Goal: Task Accomplishment & Management: Use online tool/utility

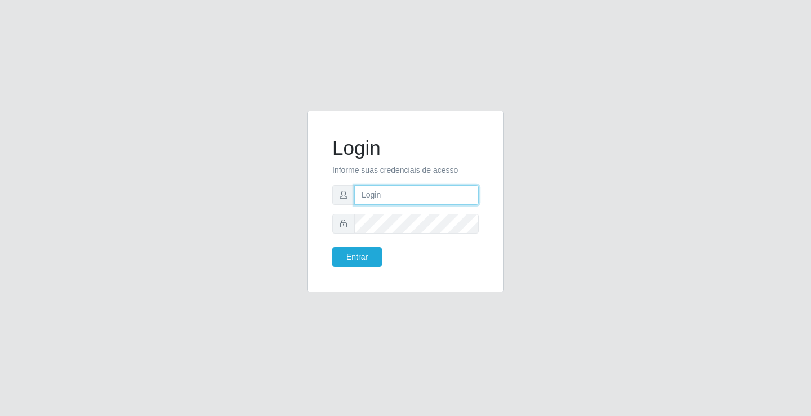
drag, startPoint x: 0, startPoint y: 0, endPoint x: 402, endPoint y: 194, distance: 446.1
click at [402, 194] on input "text" at bounding box center [416, 195] width 124 height 20
type input "zivaneide@ideal"
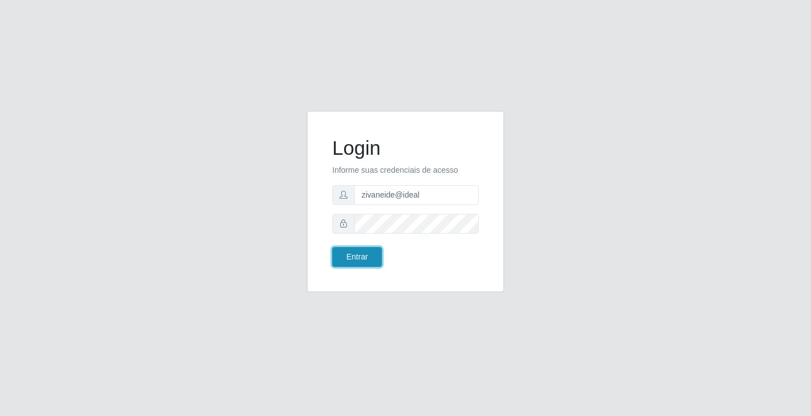
click at [370, 259] on button "Entrar" at bounding box center [357, 257] width 50 height 20
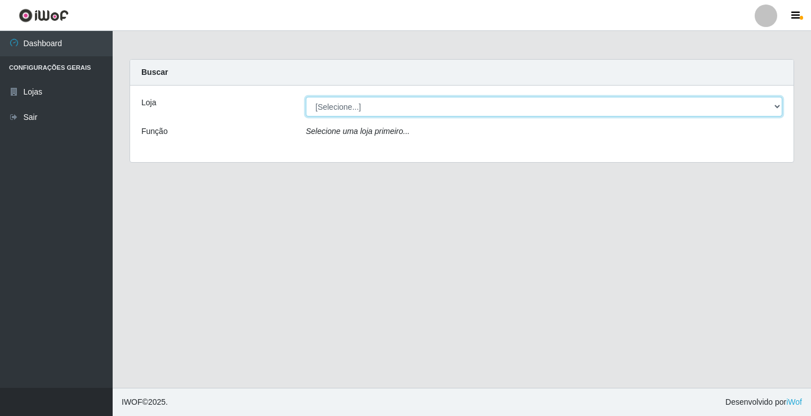
click at [779, 106] on select "[Selecione...] Ideal - Conceição" at bounding box center [544, 107] width 476 height 20
select select "231"
click at [306, 97] on select "[Selecione...] Ideal - Conceição" at bounding box center [544, 107] width 476 height 20
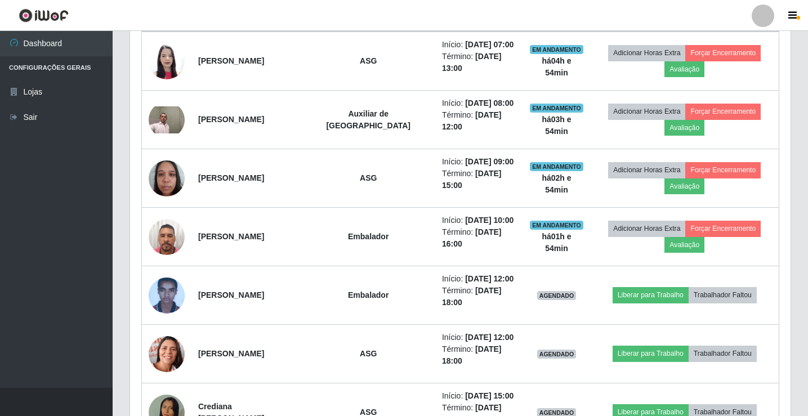
scroll to position [507, 0]
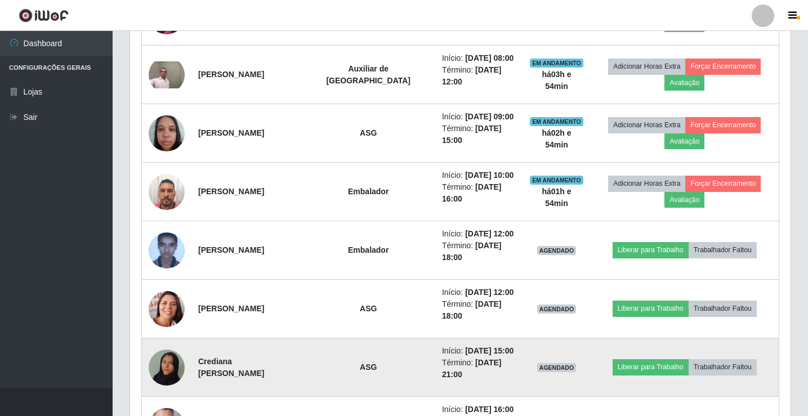
click at [177, 372] on img at bounding box center [167, 367] width 36 height 64
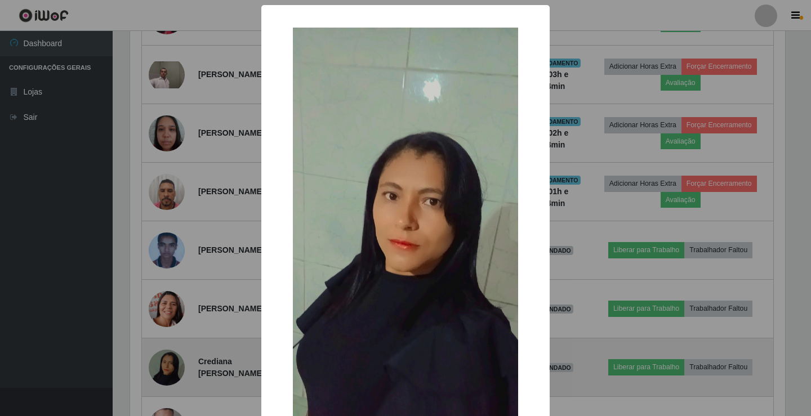
click at [177, 372] on div "× OK Cancel" at bounding box center [405, 208] width 811 height 416
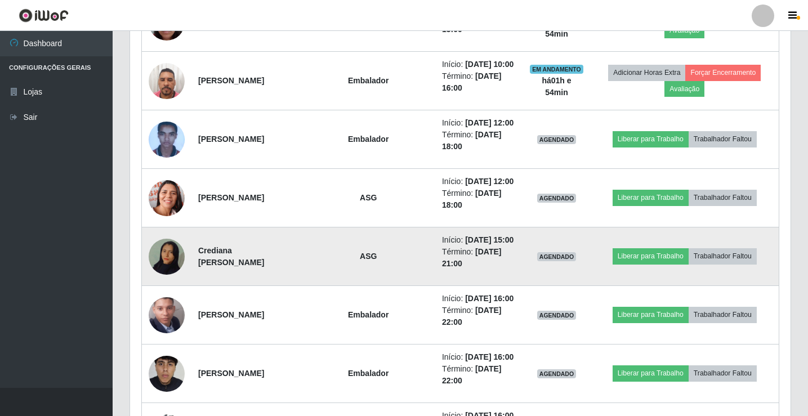
scroll to position [619, 0]
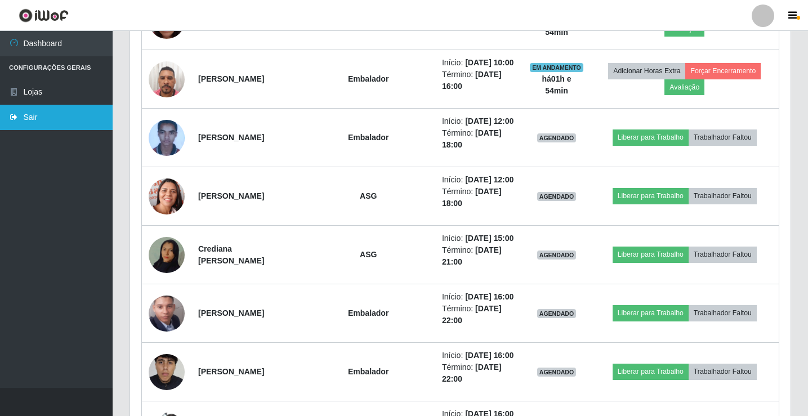
click at [85, 127] on link "Sair" at bounding box center [56, 117] width 113 height 25
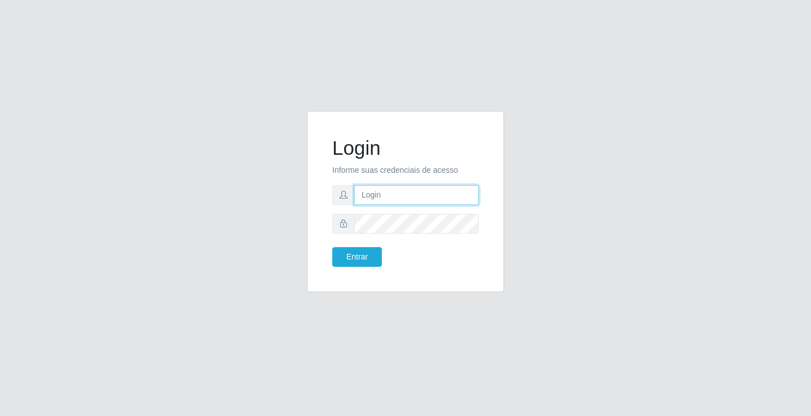
click at [378, 195] on input "text" at bounding box center [416, 195] width 124 height 20
type input "zivaneide@ideal"
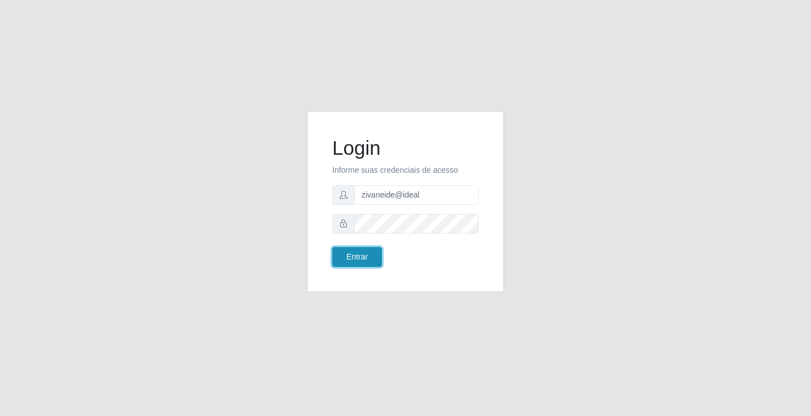
click at [351, 263] on button "Entrar" at bounding box center [357, 257] width 50 height 20
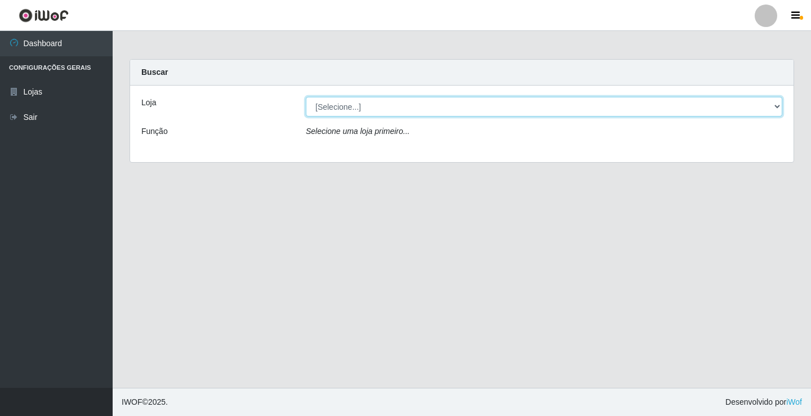
click at [775, 106] on select "[Selecione...] Ideal - Conceição" at bounding box center [544, 107] width 476 height 20
select select "231"
click at [306, 97] on select "[Selecione...] Ideal - Conceição" at bounding box center [544, 107] width 476 height 20
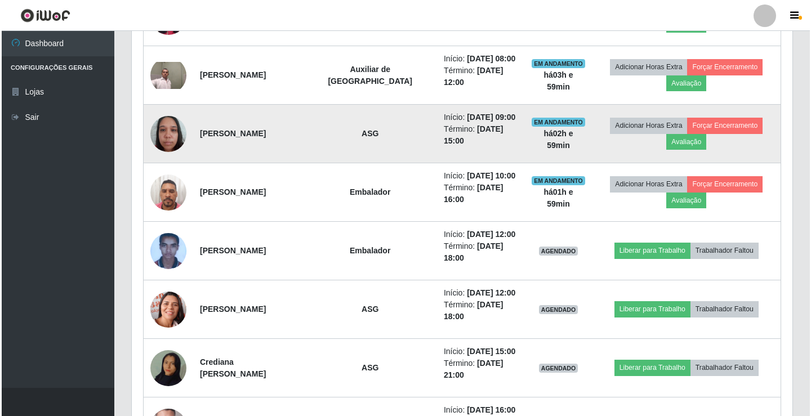
scroll to position [507, 0]
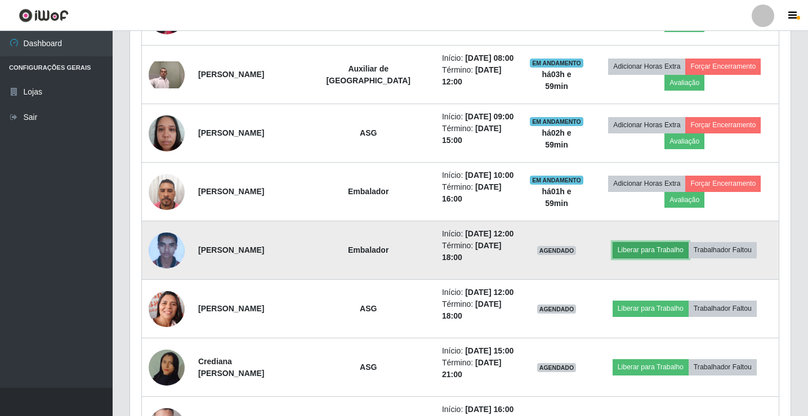
click at [657, 254] on button "Liberar para Trabalho" at bounding box center [650, 250] width 76 height 16
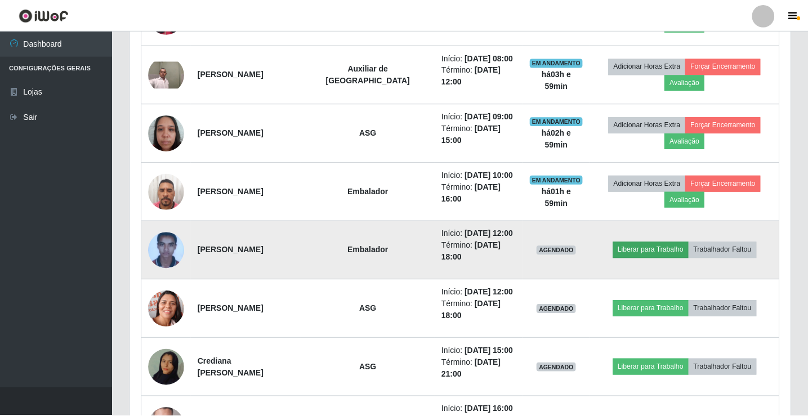
scroll to position [234, 655]
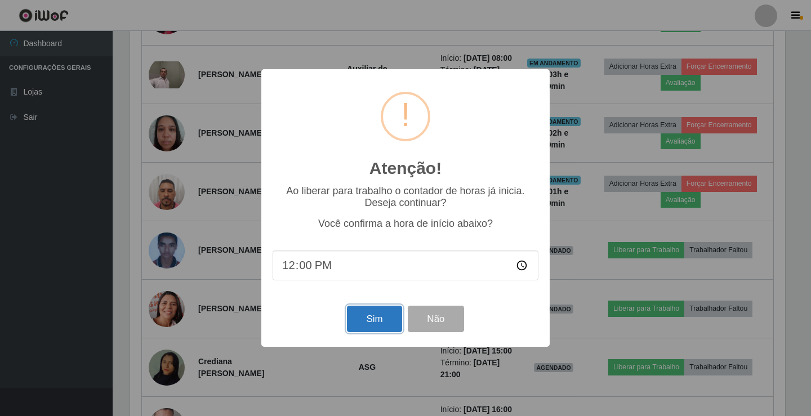
click at [368, 311] on button "Sim" at bounding box center [374, 319] width 55 height 26
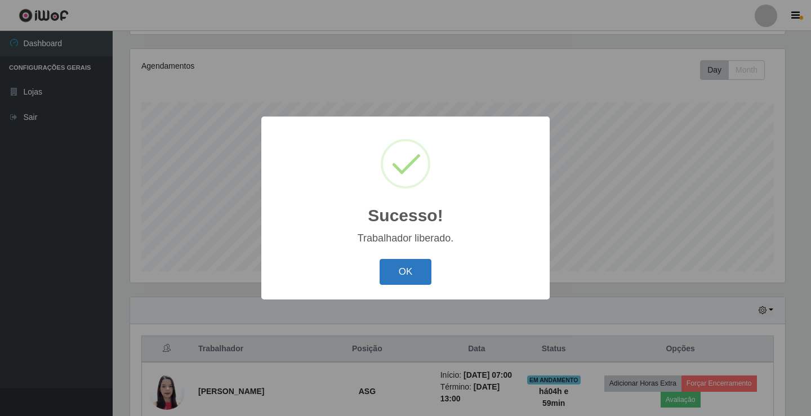
click at [413, 283] on button "OK" at bounding box center [405, 272] width 52 height 26
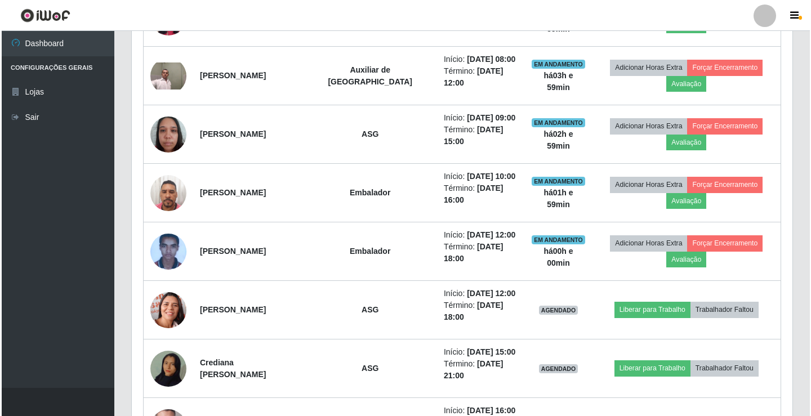
scroll to position [525, 0]
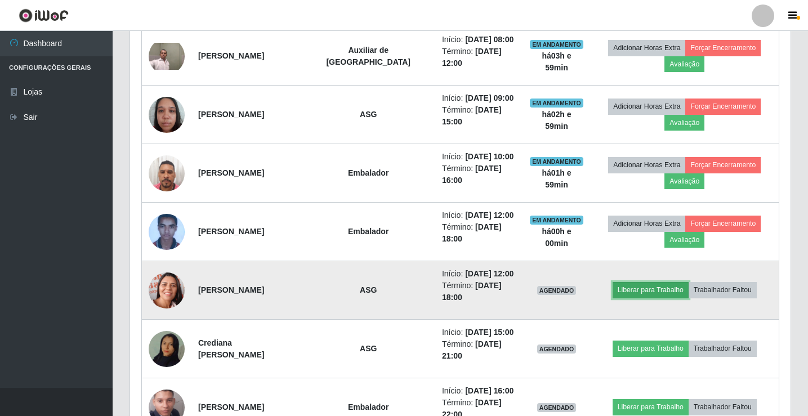
click at [656, 285] on button "Liberar para Trabalho" at bounding box center [650, 290] width 76 height 16
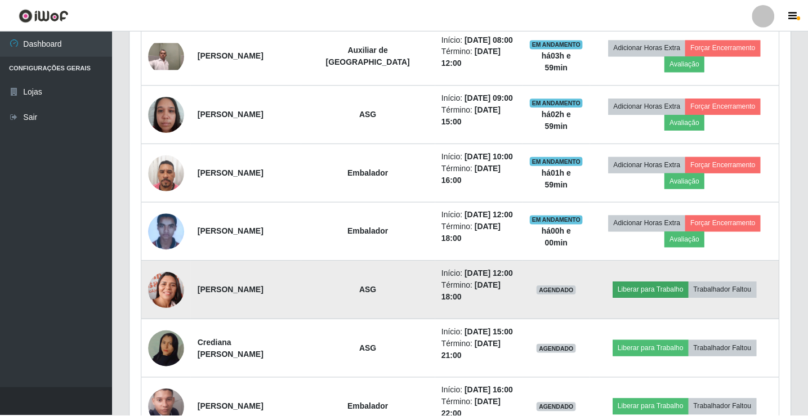
scroll to position [234, 655]
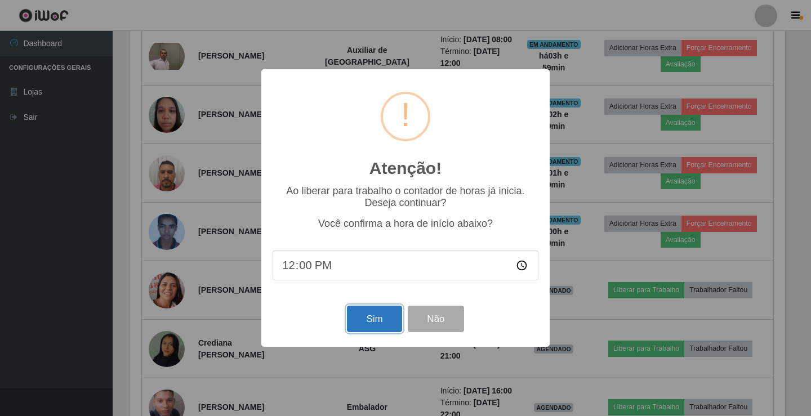
click at [395, 320] on button "Sim" at bounding box center [374, 319] width 55 height 26
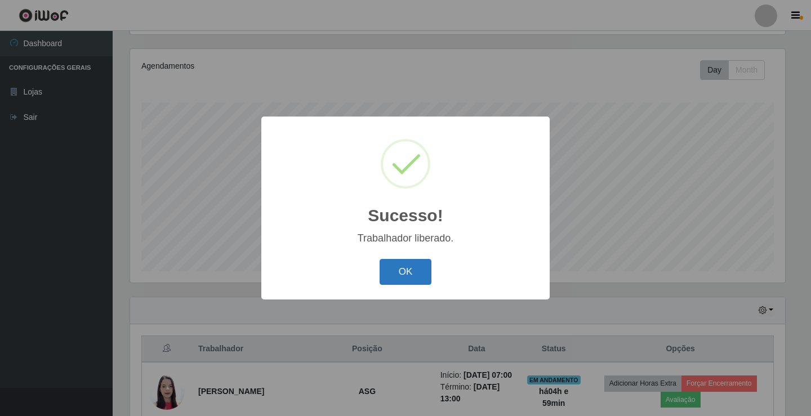
click at [400, 281] on button "OK" at bounding box center [405, 272] width 52 height 26
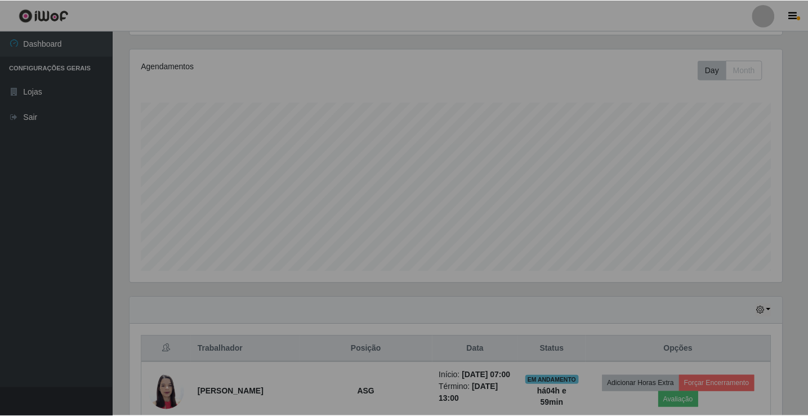
scroll to position [234, 660]
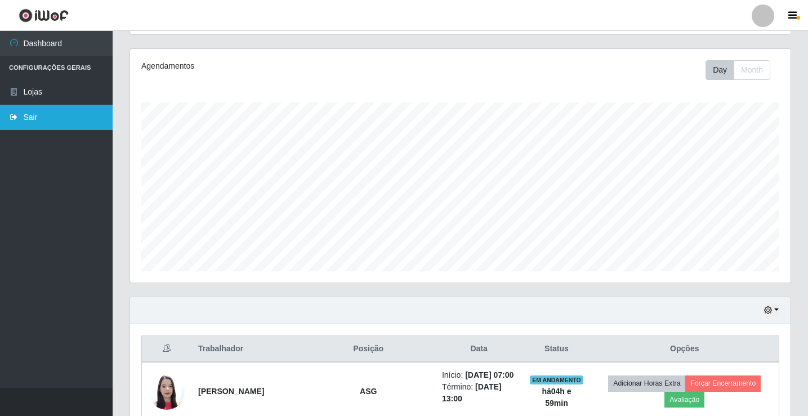
click at [54, 112] on link "Sair" at bounding box center [56, 117] width 113 height 25
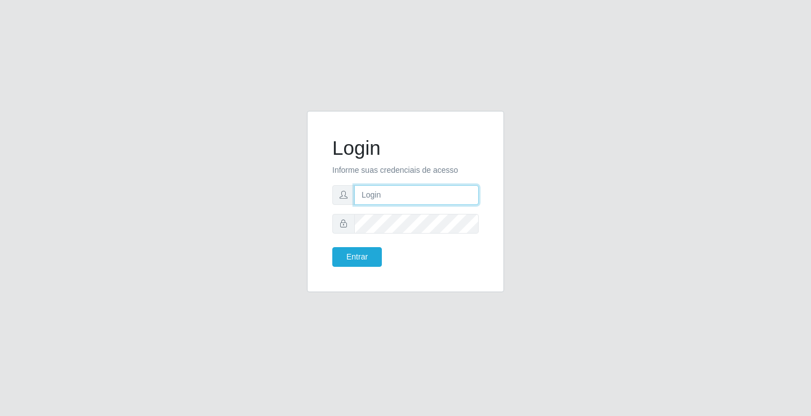
click at [377, 198] on input "text" at bounding box center [416, 195] width 124 height 20
type input "zivaneide@ideal"
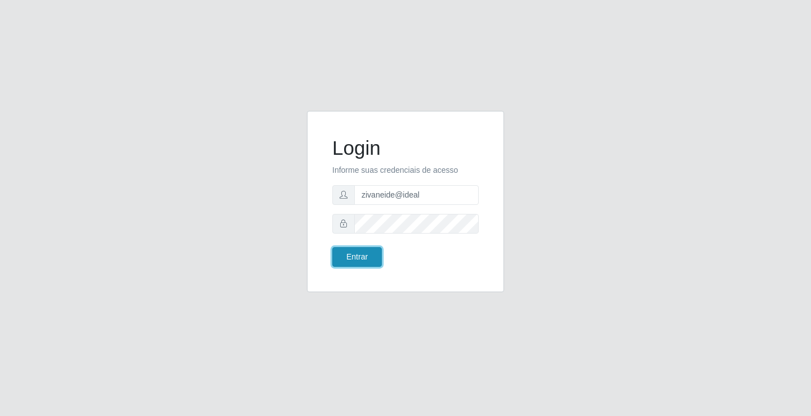
click at [370, 256] on button "Entrar" at bounding box center [357, 257] width 50 height 20
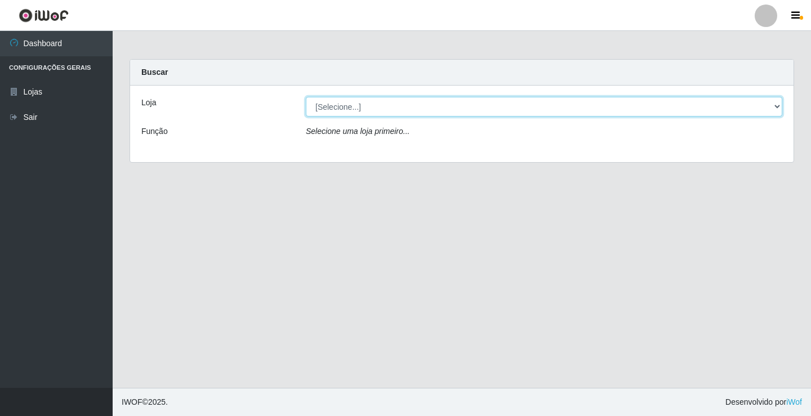
click at [776, 106] on select "[Selecione...] Ideal - Conceição" at bounding box center [544, 107] width 476 height 20
select select "231"
click at [306, 97] on select "[Selecione...] Ideal - Conceição" at bounding box center [544, 107] width 476 height 20
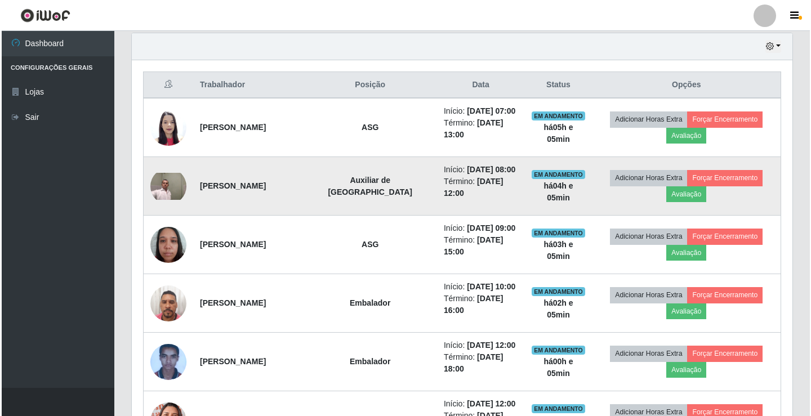
scroll to position [394, 0]
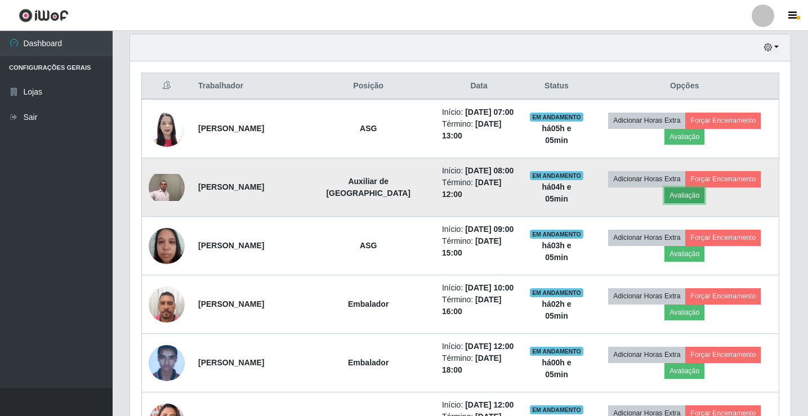
click at [676, 198] on button "Avaliação" at bounding box center [684, 195] width 40 height 16
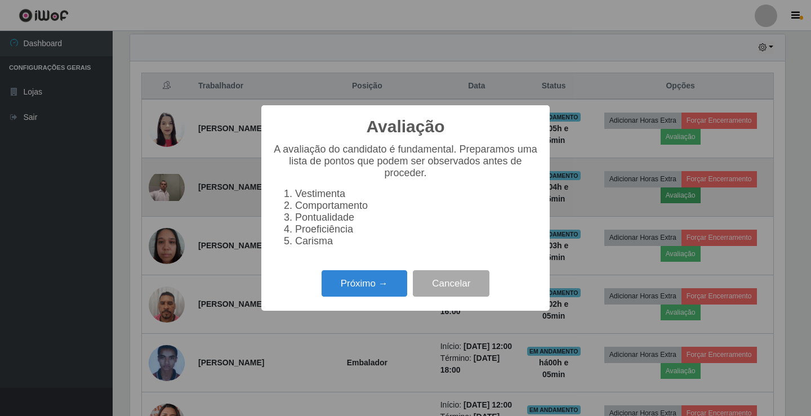
scroll to position [234, 655]
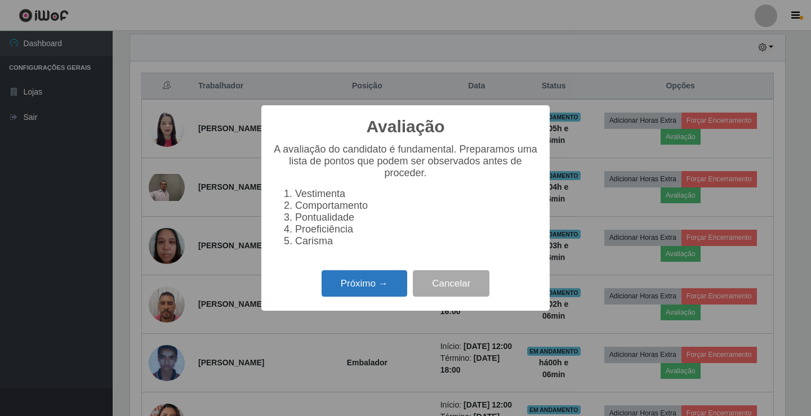
click at [377, 286] on button "Próximo →" at bounding box center [364, 283] width 86 height 26
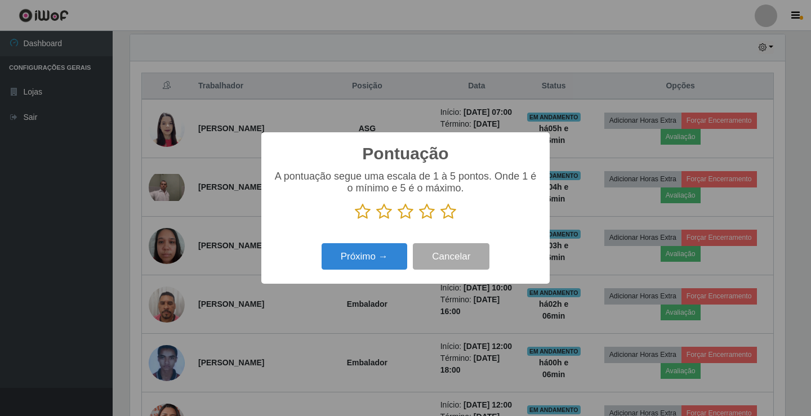
scroll to position [562678, 562257]
click at [450, 211] on icon at bounding box center [448, 211] width 16 height 17
click at [440, 220] on input "radio" at bounding box center [440, 220] width 0 height 0
click at [396, 266] on button "Próximo →" at bounding box center [364, 256] width 86 height 26
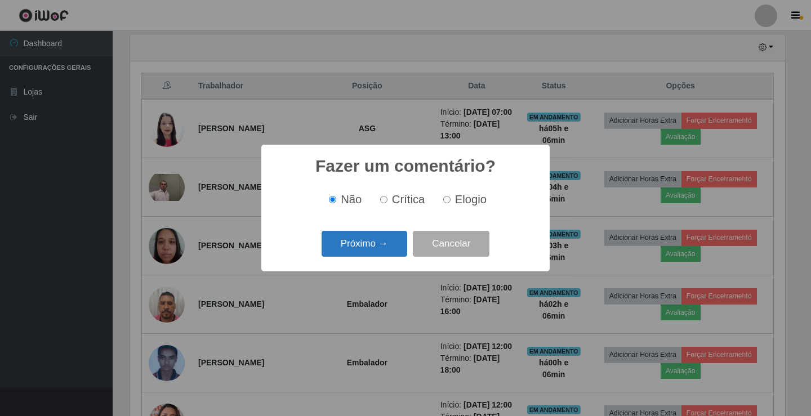
click at [383, 246] on button "Próximo →" at bounding box center [364, 244] width 86 height 26
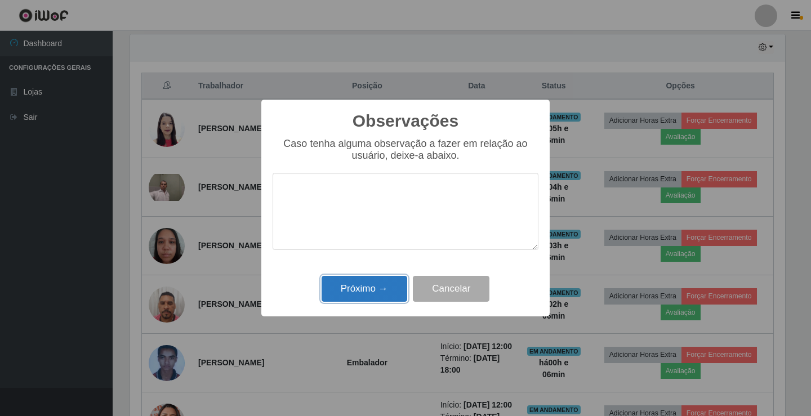
click at [377, 287] on button "Próximo →" at bounding box center [364, 289] width 86 height 26
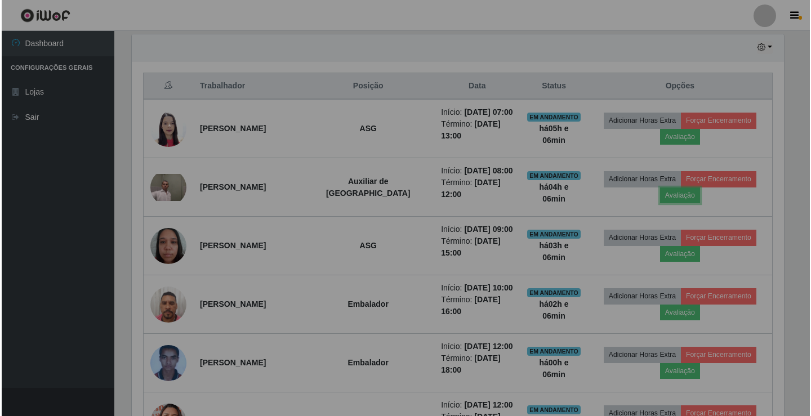
scroll to position [234, 660]
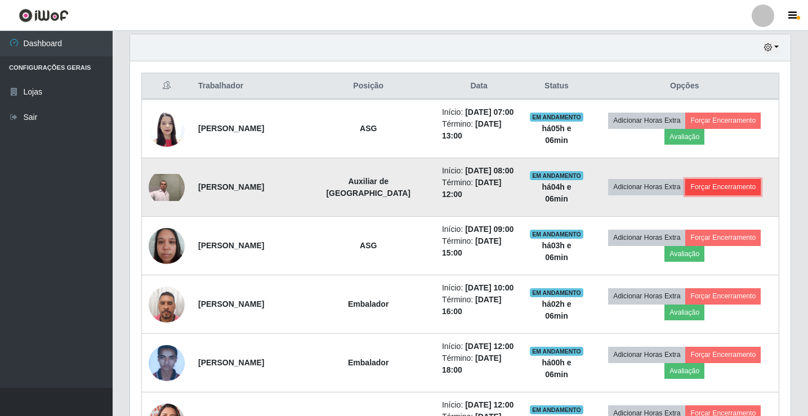
click at [709, 187] on button "Forçar Encerramento" at bounding box center [722, 187] width 75 height 16
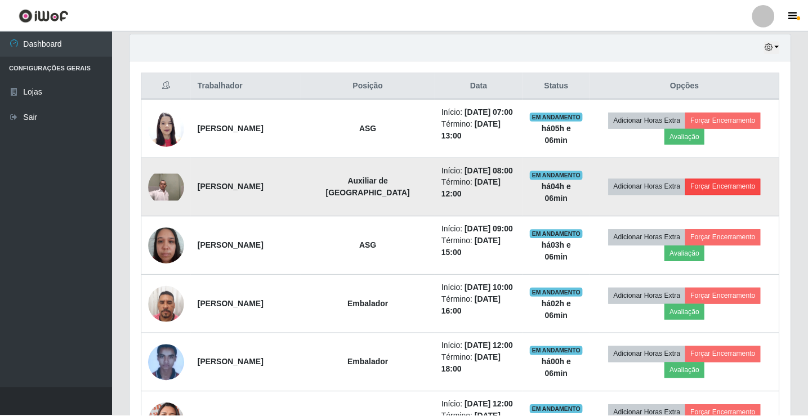
scroll to position [234, 655]
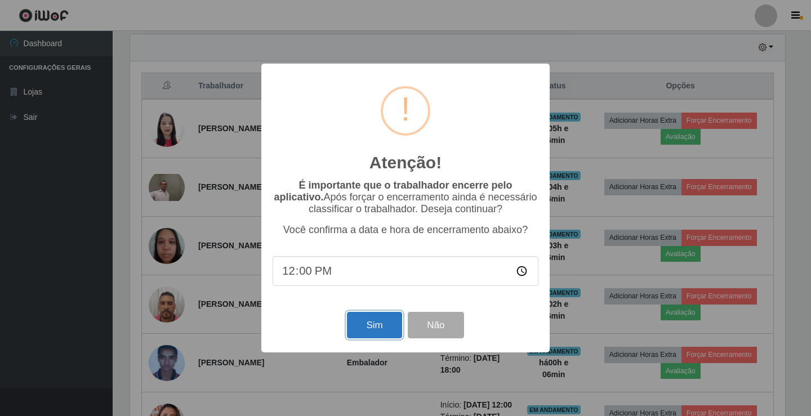
click at [360, 329] on button "Sim" at bounding box center [374, 325] width 55 height 26
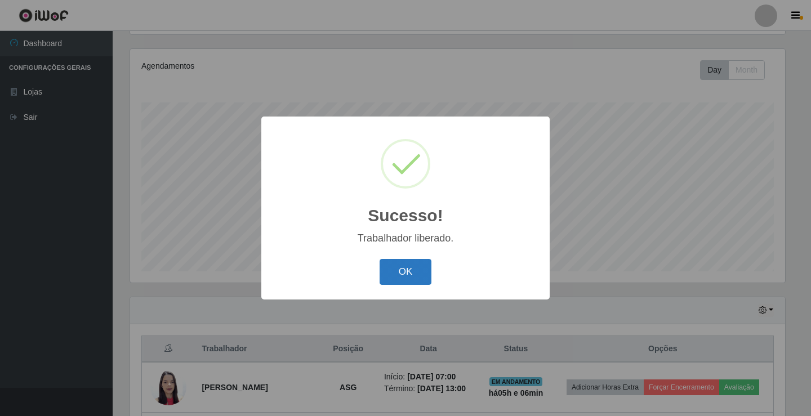
click at [393, 280] on button "OK" at bounding box center [405, 272] width 52 height 26
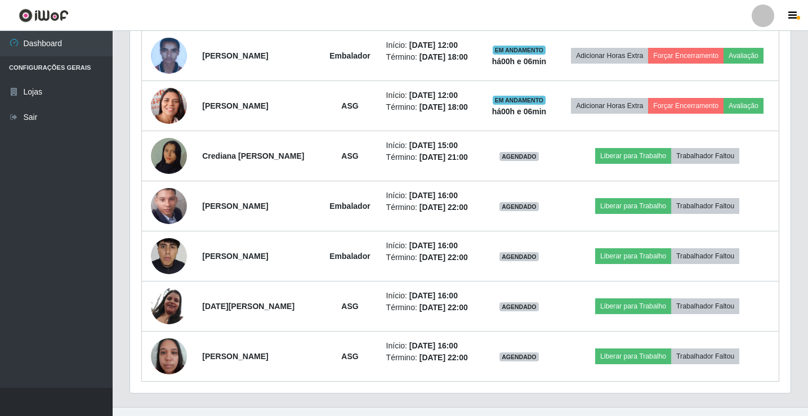
scroll to position [632, 0]
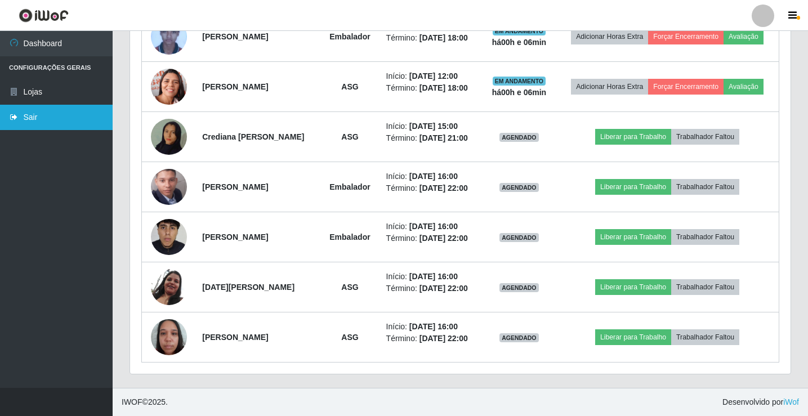
click at [105, 119] on link "Sair" at bounding box center [56, 117] width 113 height 25
